Goal: Task Accomplishment & Management: Use online tool/utility

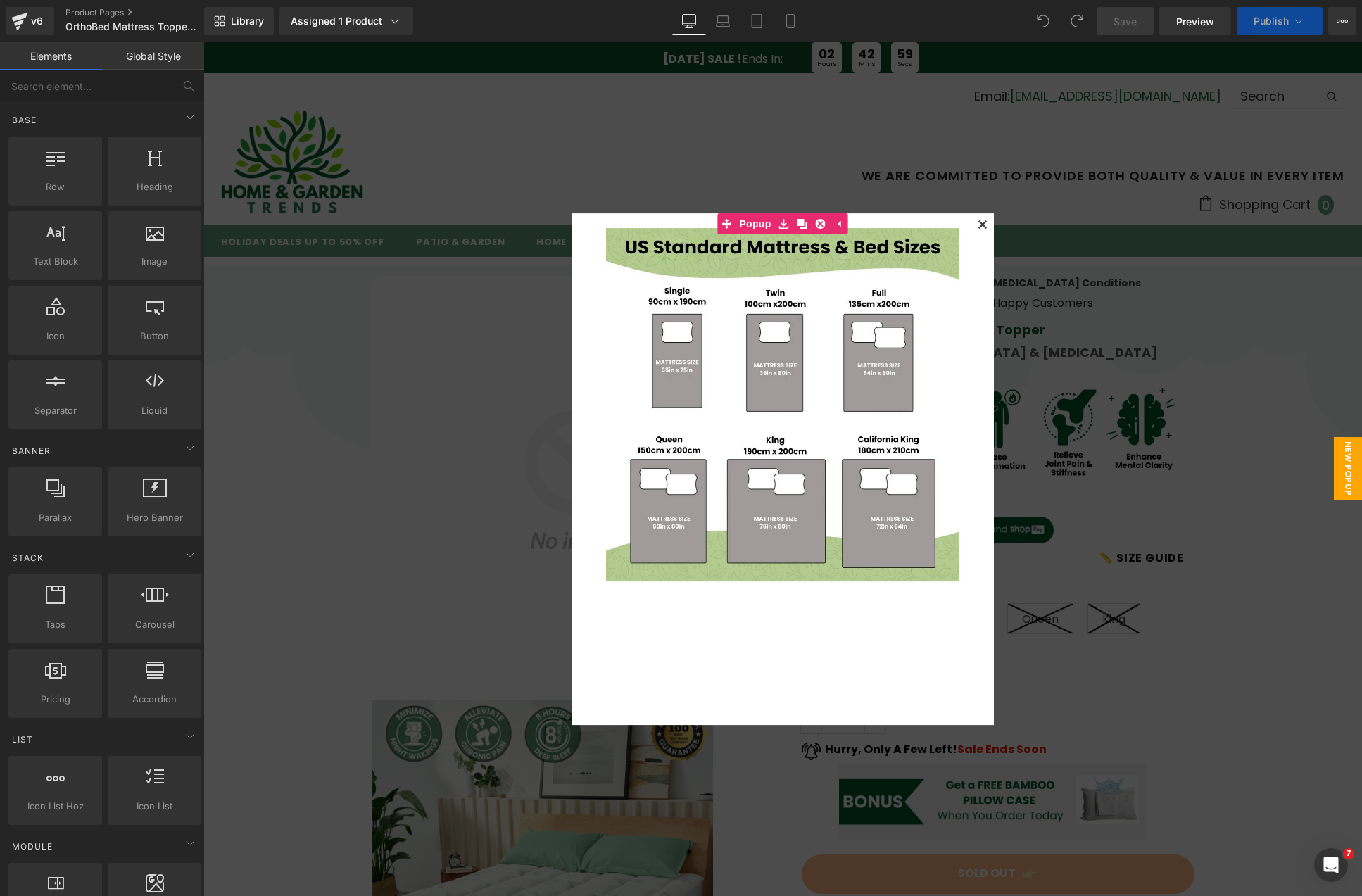
click at [980, 225] on icon at bounding box center [981, 224] width 8 height 8
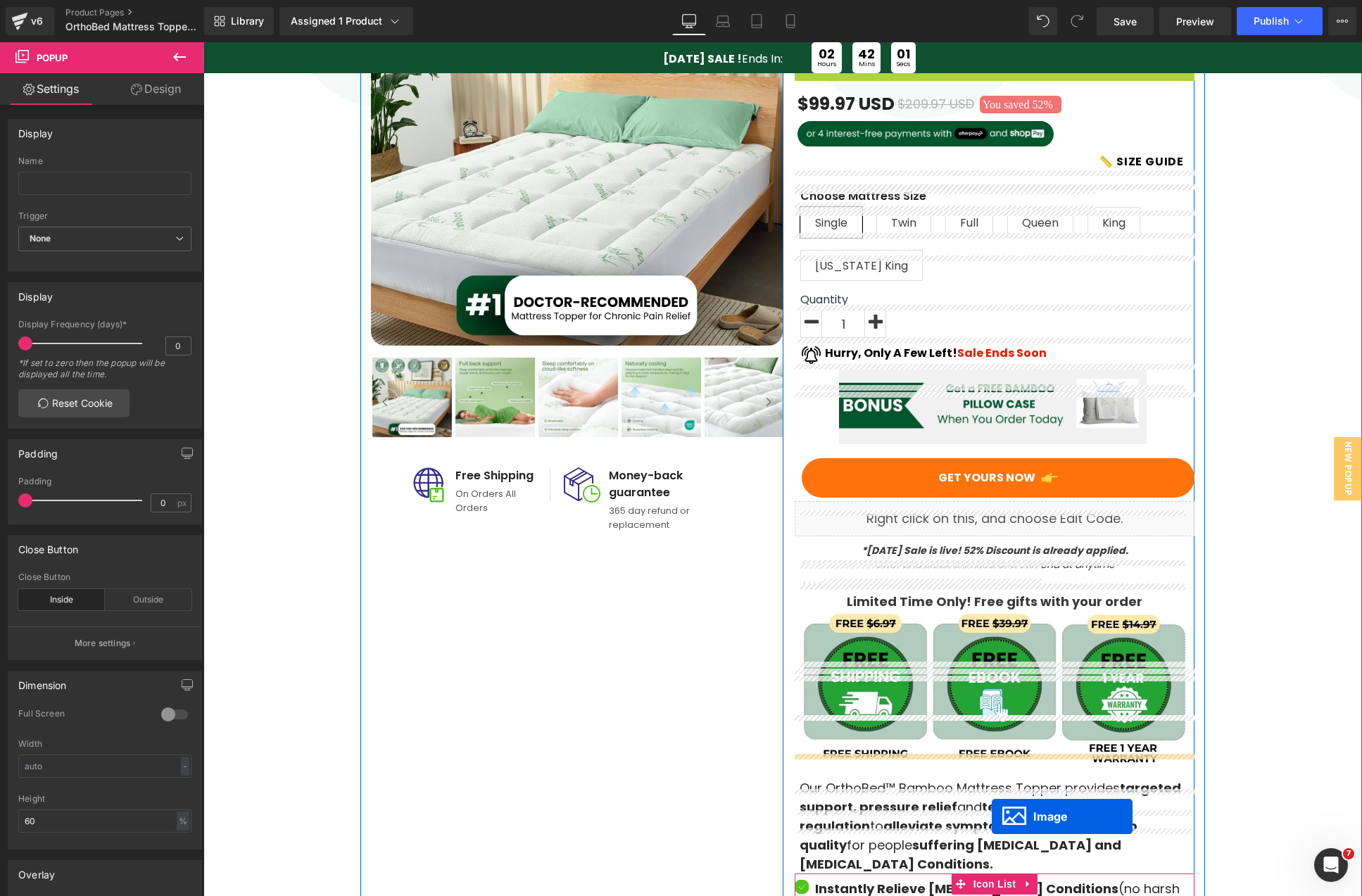
scroll to position [516, 0]
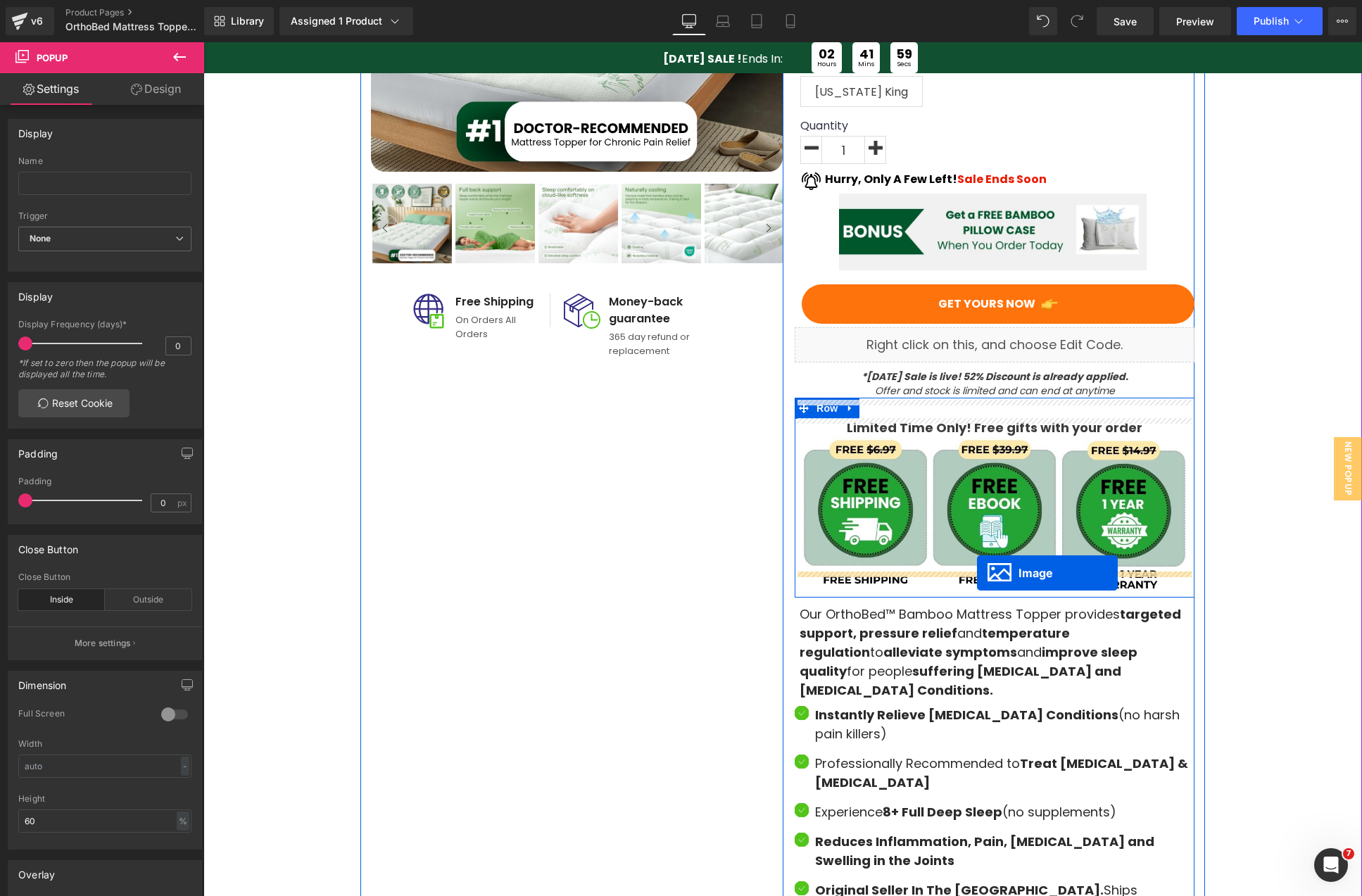
drag, startPoint x: 971, startPoint y: 415, endPoint x: 977, endPoint y: 573, distance: 158.1
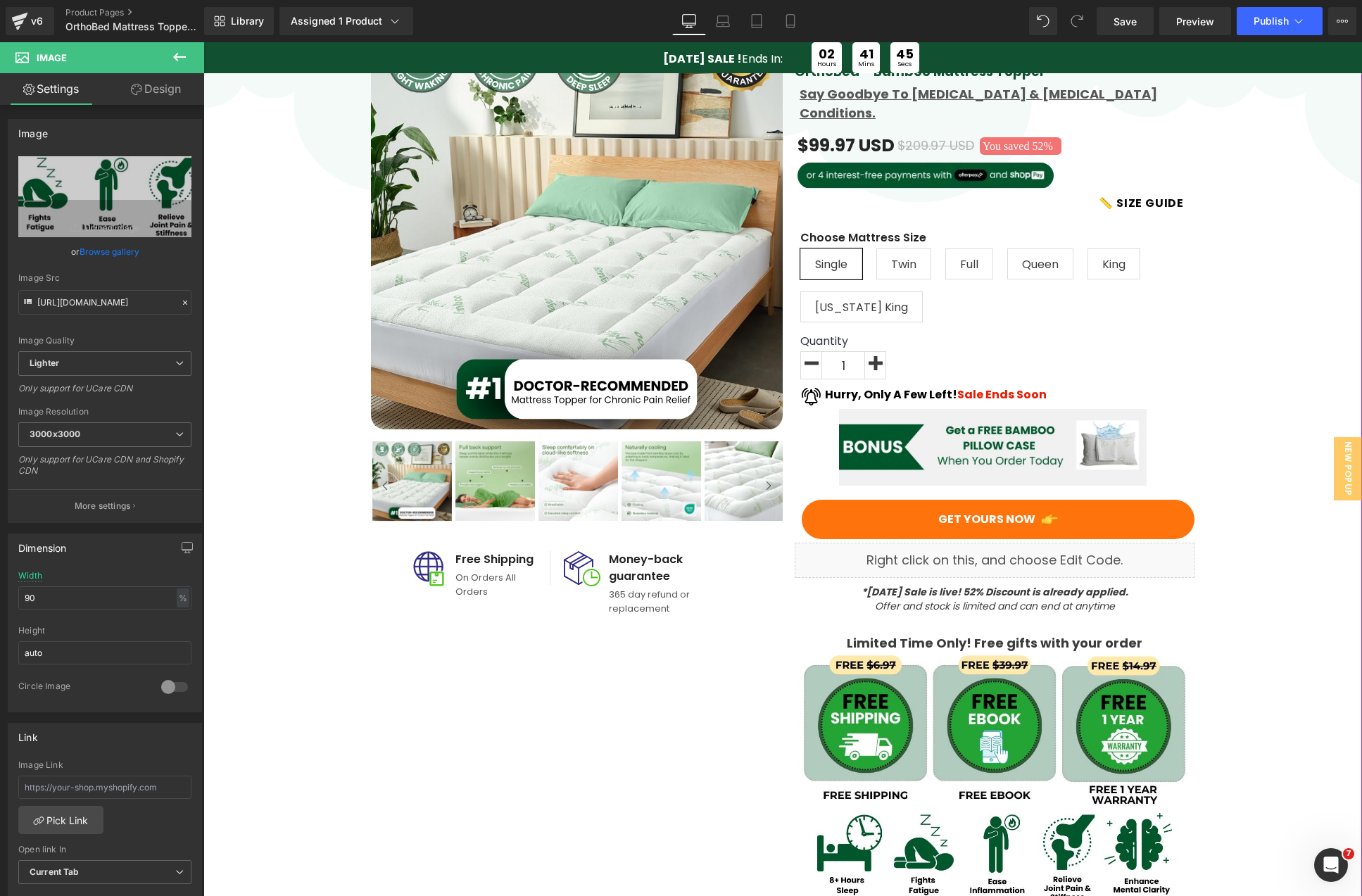
scroll to position [0, 0]
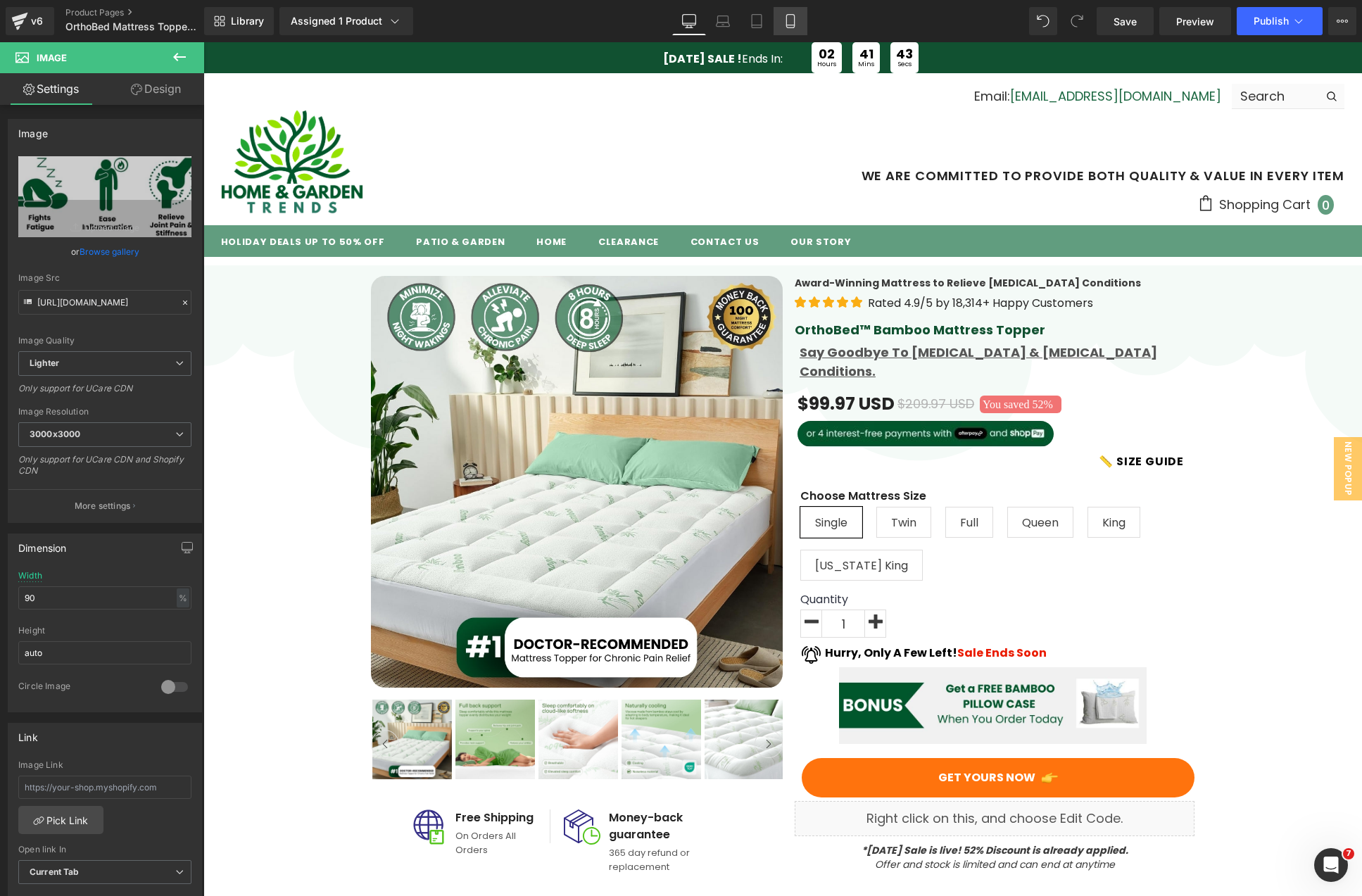
click at [790, 23] on icon at bounding box center [790, 21] width 14 height 14
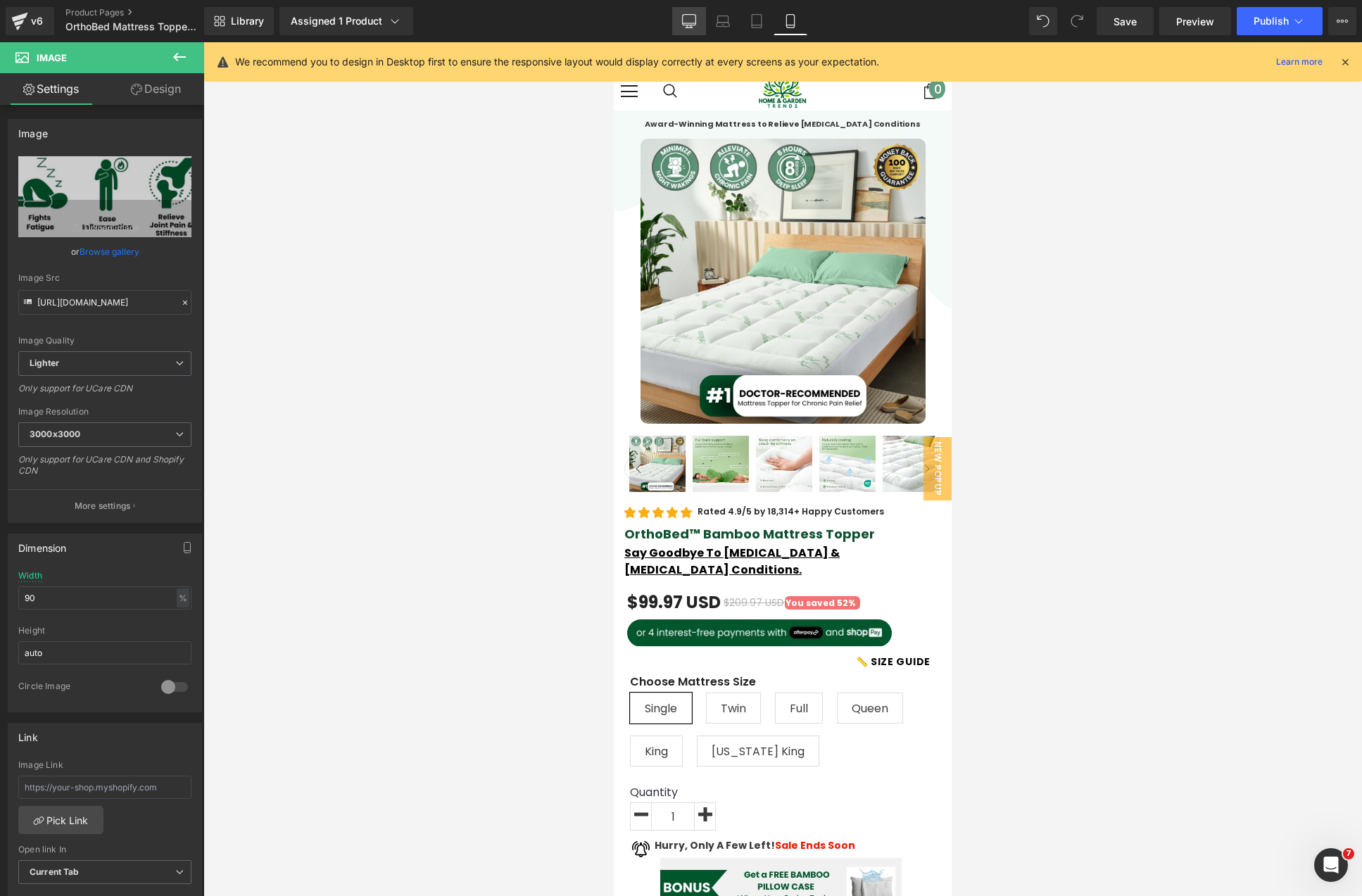
drag, startPoint x: 672, startPoint y: 23, endPoint x: 680, endPoint y: 21, distance: 8.2
click at [675, 23] on link "Desktop" at bounding box center [689, 21] width 33 height 28
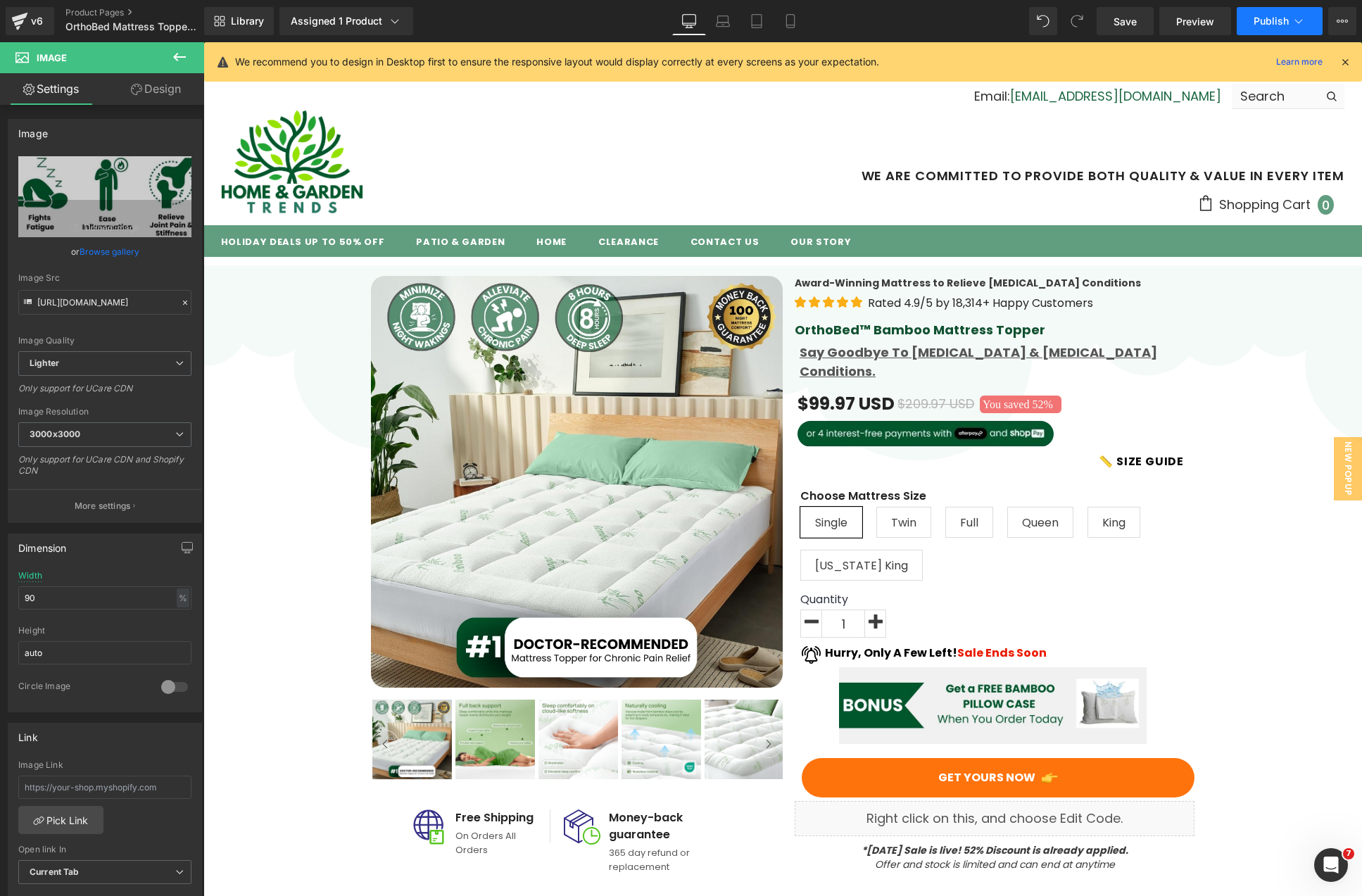
click at [1307, 12] on button "Publish" at bounding box center [1278, 21] width 85 height 28
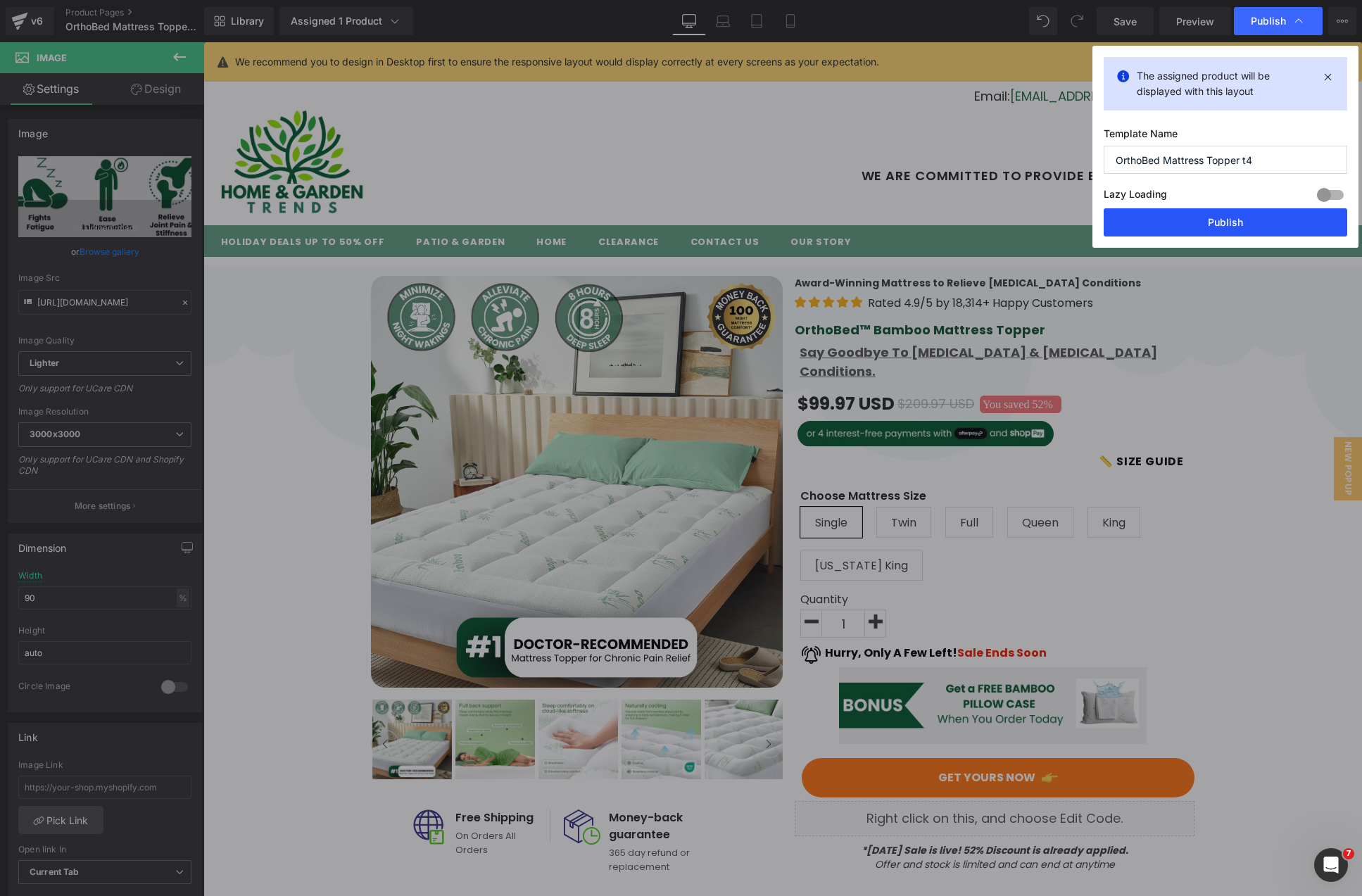
click at [1225, 226] on button "Publish" at bounding box center [1225, 222] width 243 height 28
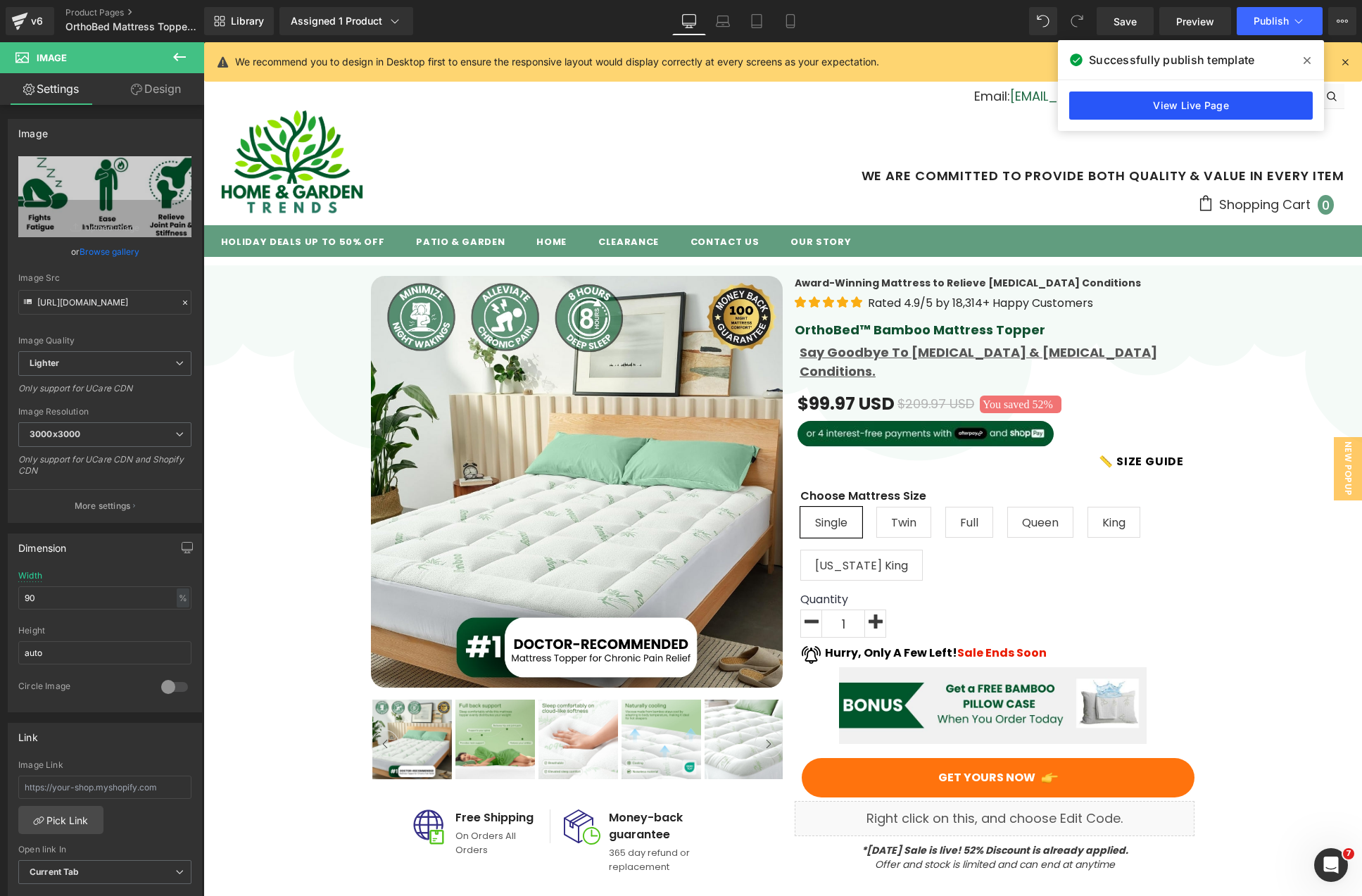
click at [1168, 107] on link "View Live Page" at bounding box center [1190, 106] width 243 height 28
